Goal: Ask a question: Seek information or help from site administrators or community

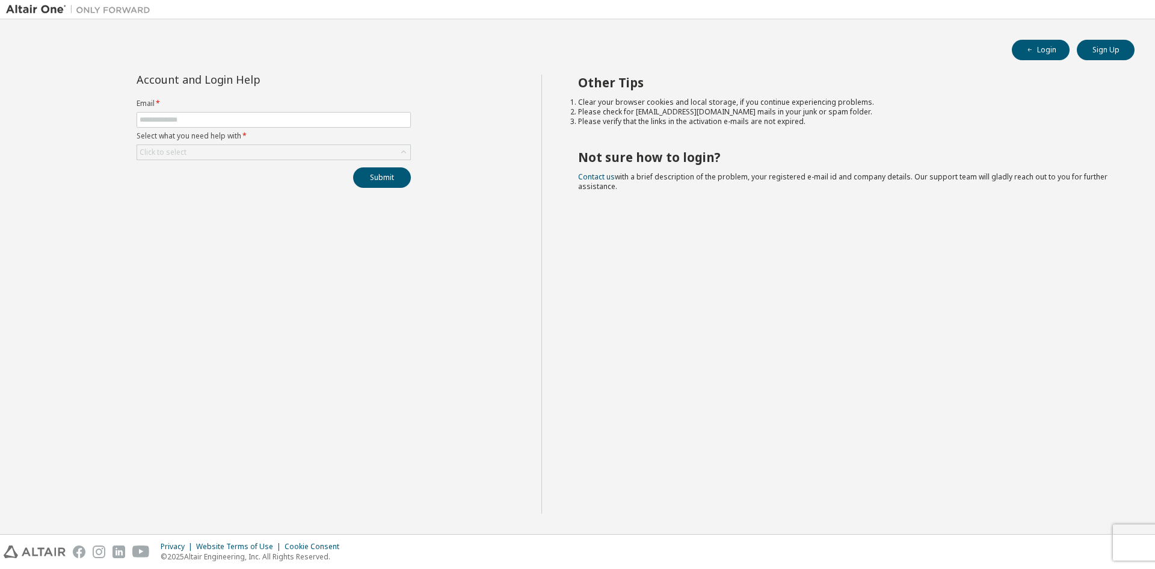
click at [322, 103] on label "Email *" at bounding box center [274, 104] width 274 height 10
click at [322, 105] on label "Email *" at bounding box center [274, 104] width 274 height 10
click at [322, 111] on form "Email * Select what you need help with * Click to select" at bounding box center [274, 129] width 274 height 61
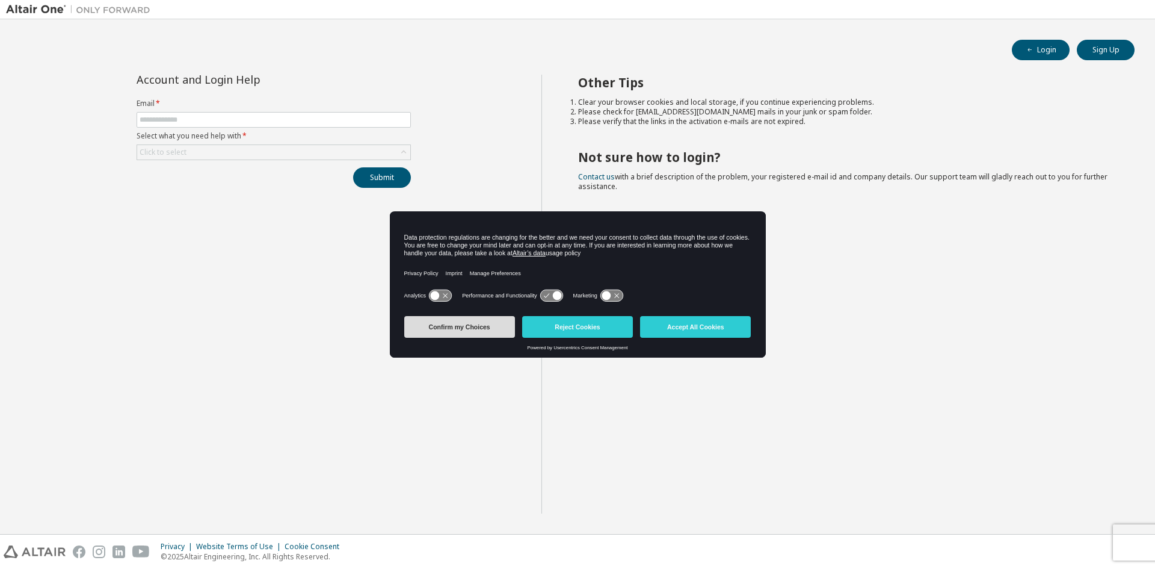
click at [456, 327] on button "Confirm my Choices" at bounding box center [459, 327] width 111 height 22
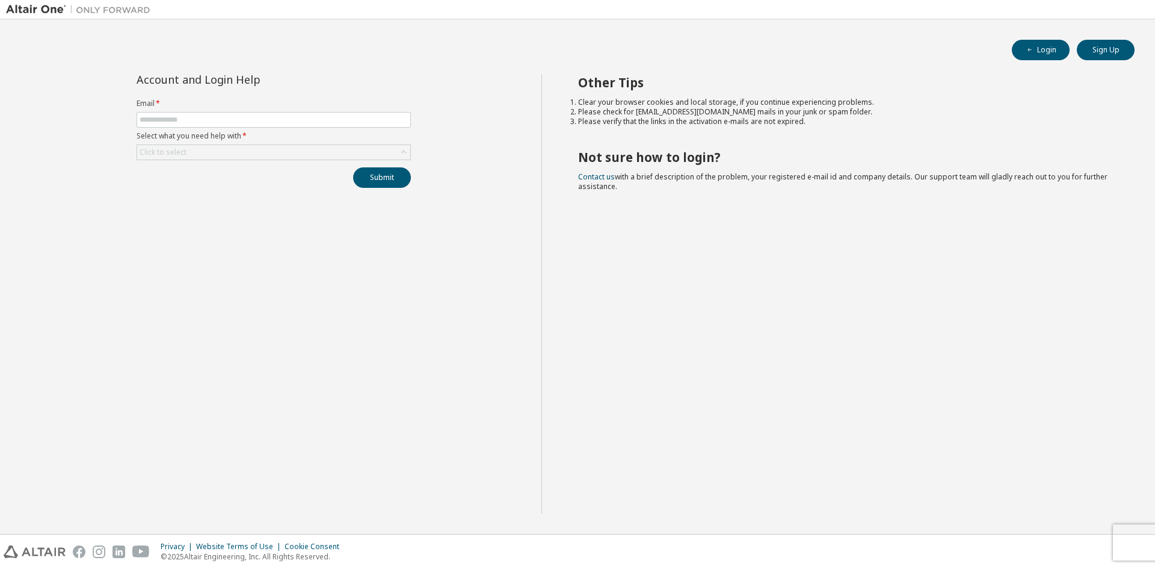
click at [373, 131] on label "Select what you need help with *" at bounding box center [274, 136] width 274 height 10
click at [372, 113] on span at bounding box center [274, 120] width 274 height 16
click at [377, 117] on input "text" at bounding box center [274, 120] width 268 height 10
type input "**********"
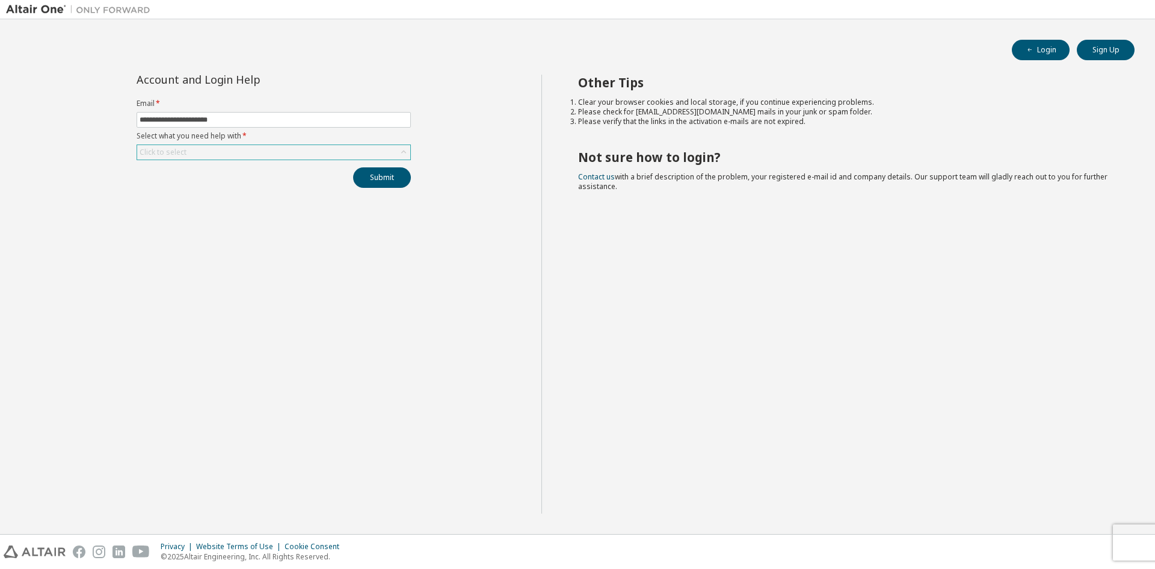
click at [342, 148] on div "Click to select" at bounding box center [273, 152] width 273 height 14
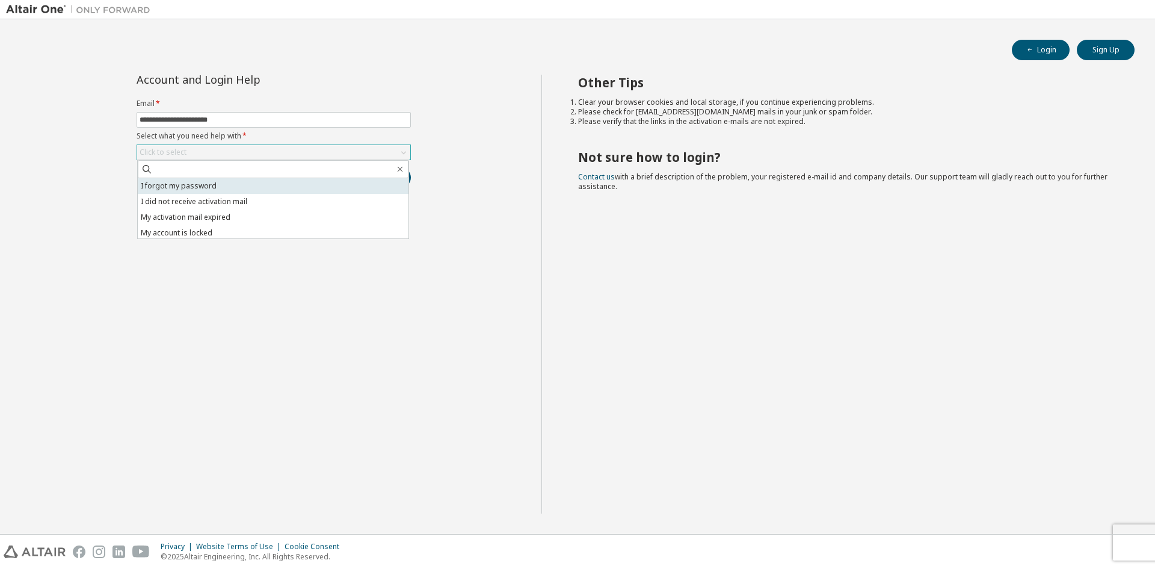
click at [306, 186] on li "I forgot my password" at bounding box center [273, 186] width 271 height 16
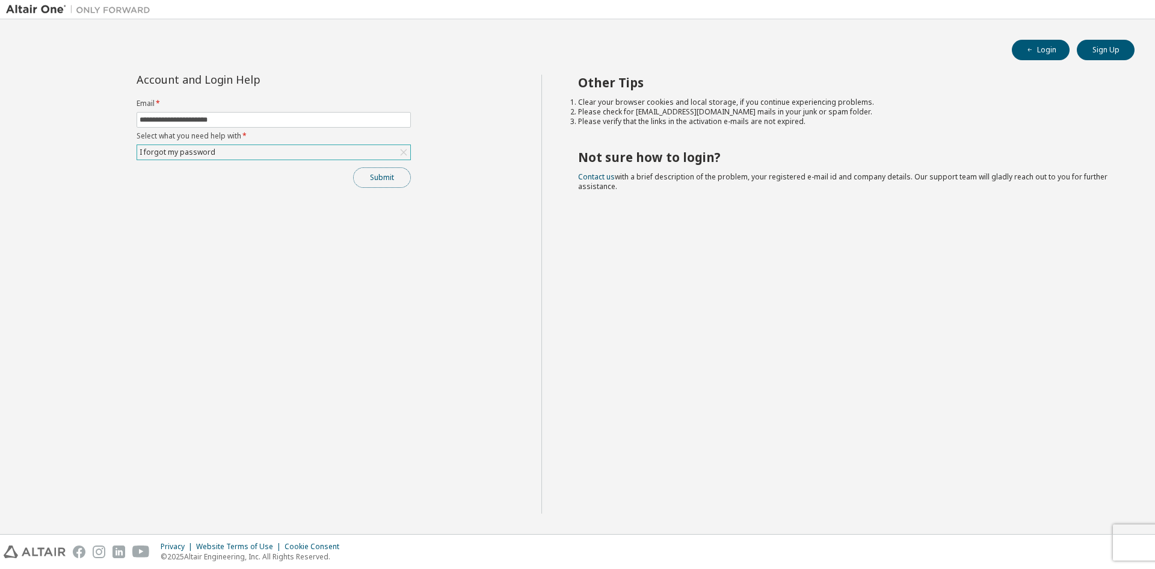
click at [371, 178] on button "Submit" at bounding box center [382, 177] width 58 height 20
click at [390, 182] on button "Submit" at bounding box center [382, 177] width 58 height 20
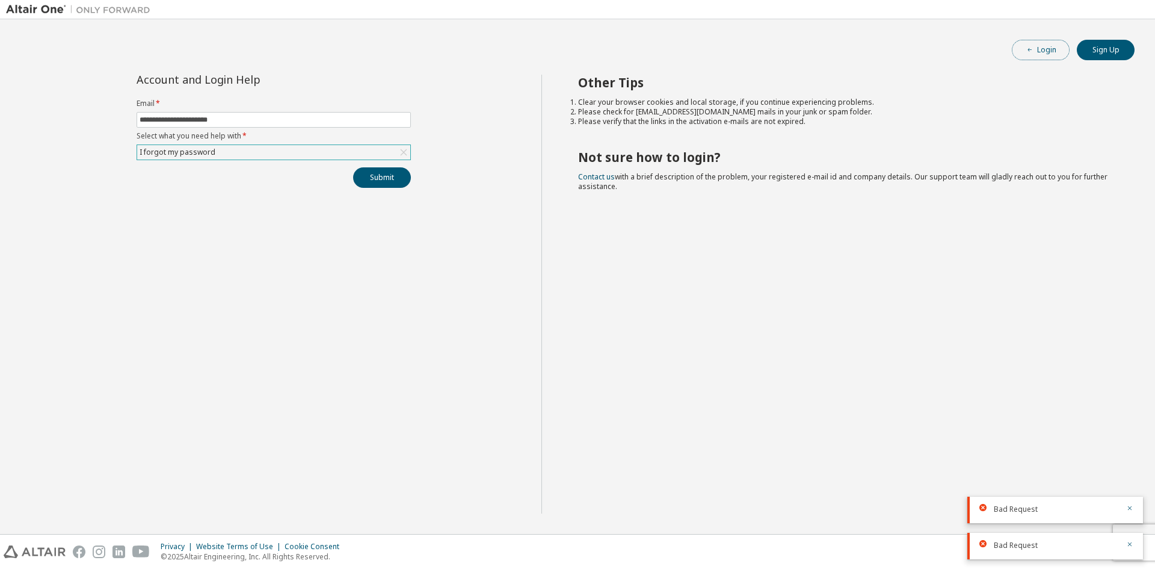
click at [1042, 45] on button "Login" at bounding box center [1041, 50] width 58 height 20
